Goal: Task Accomplishment & Management: Manage account settings

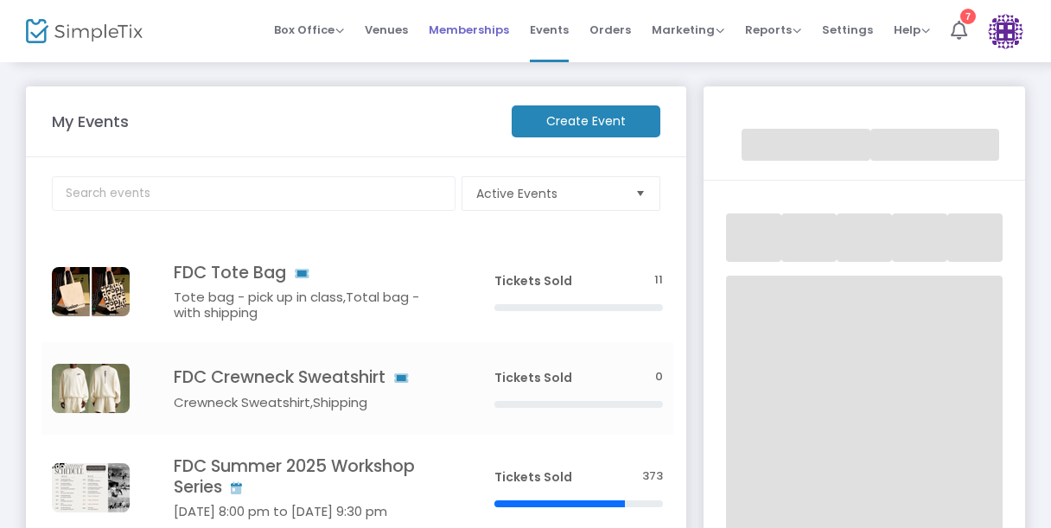
click at [491, 30] on span "Memberships" at bounding box center [469, 30] width 80 height 44
